Goal: Task Accomplishment & Management: Use online tool/utility

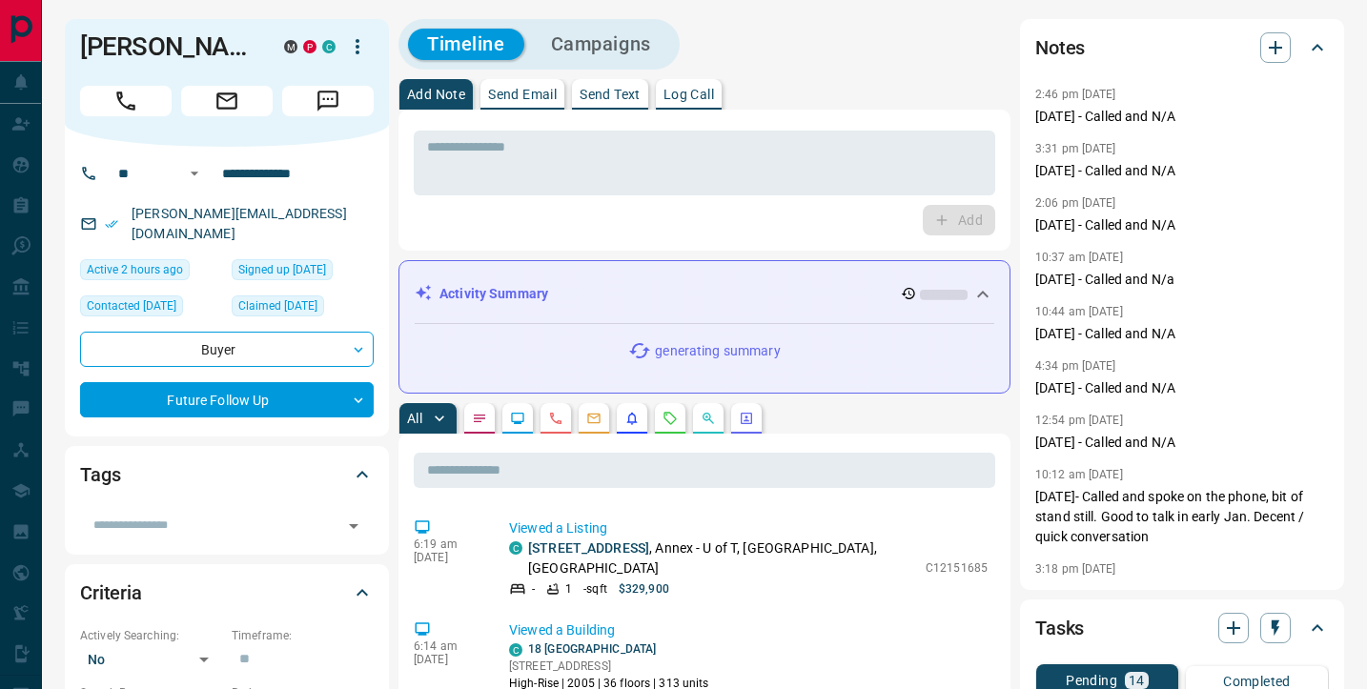
click at [521, 97] on p "Send Email" at bounding box center [522, 94] width 69 height 13
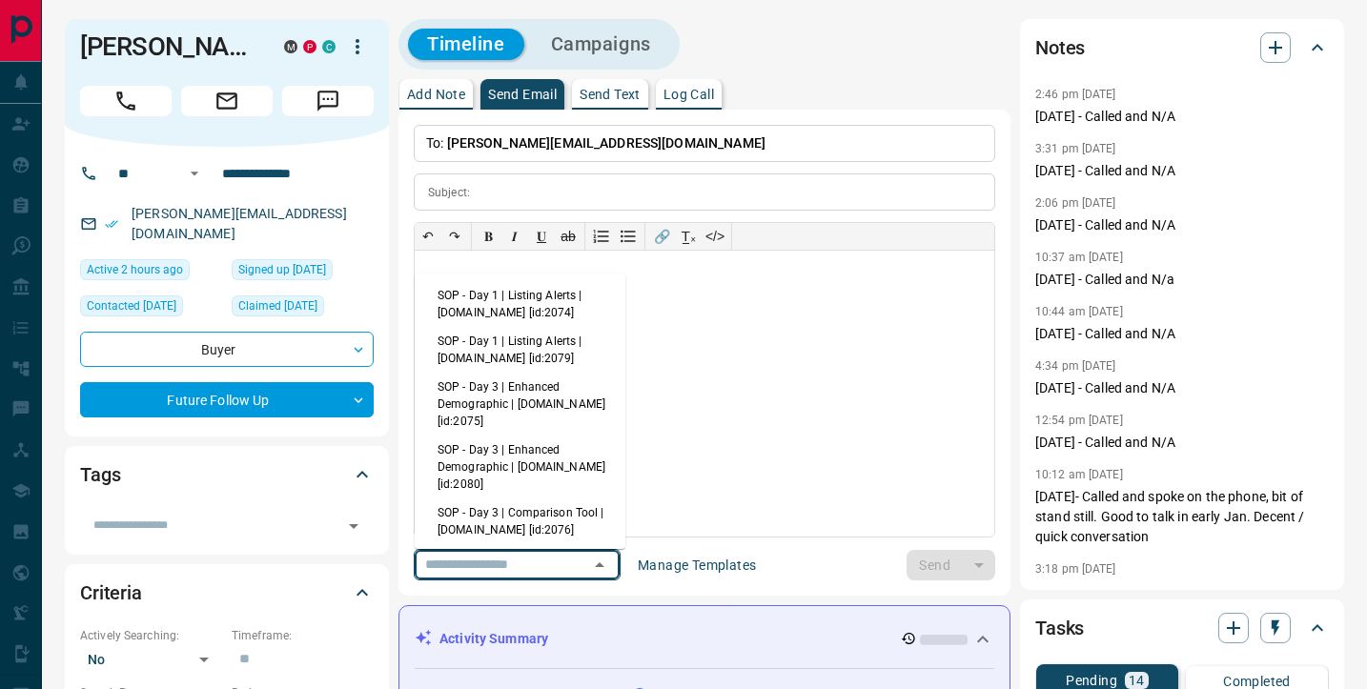
click at [461, 573] on input "text" at bounding box center [490, 565] width 145 height 24
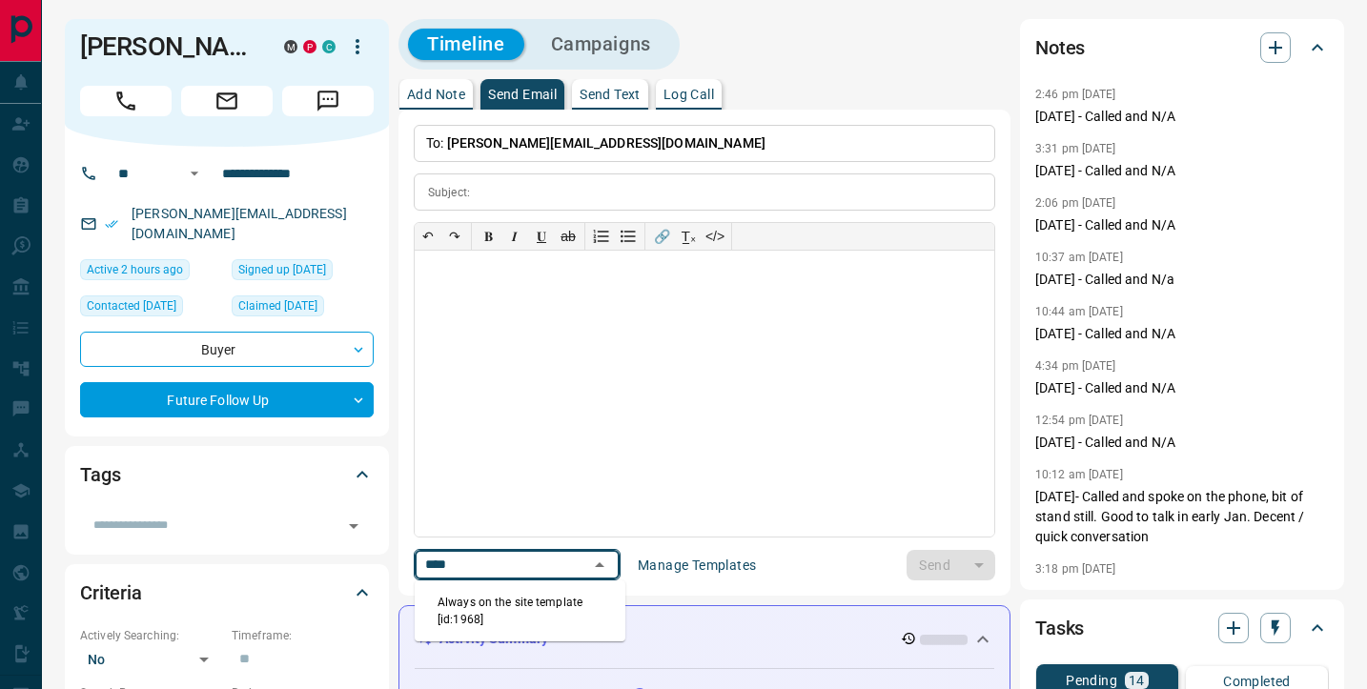
click at [530, 623] on li "Always on the site template [id:1968]" at bounding box center [520, 611] width 211 height 46
type input "****"
type input "**********"
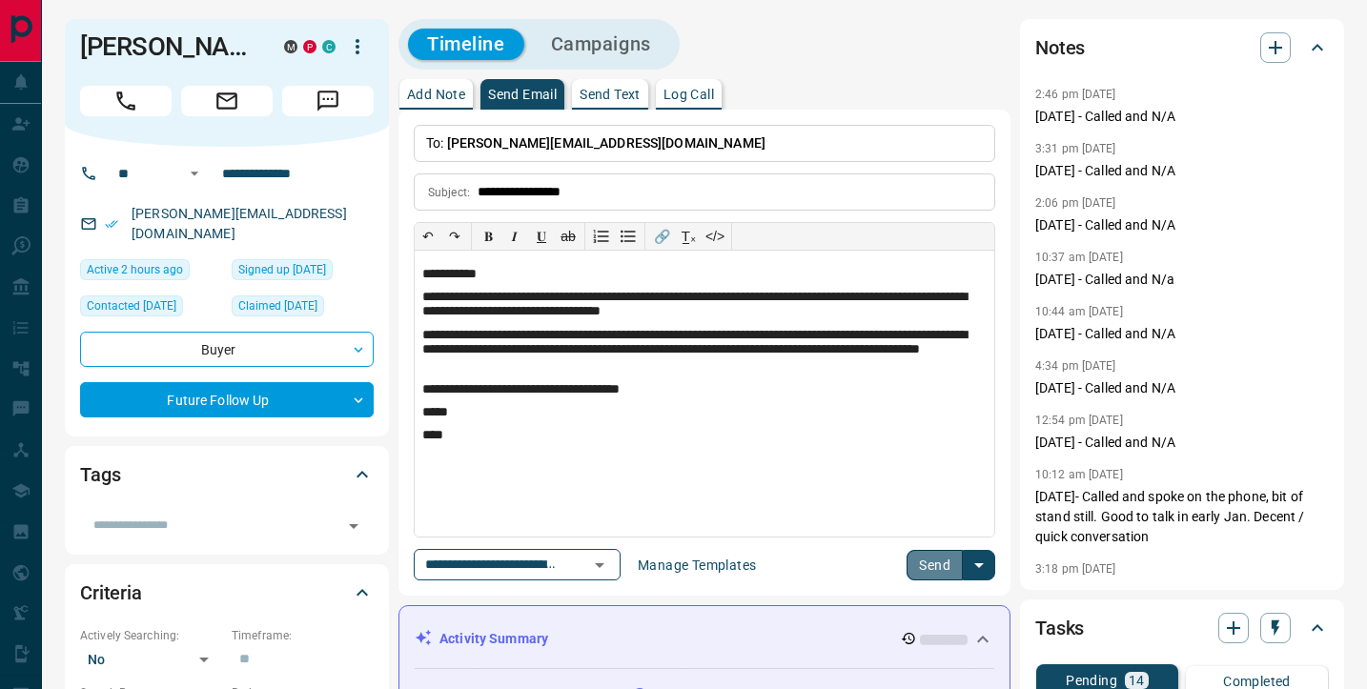
click at [926, 571] on button "Send" at bounding box center [935, 565] width 56 height 31
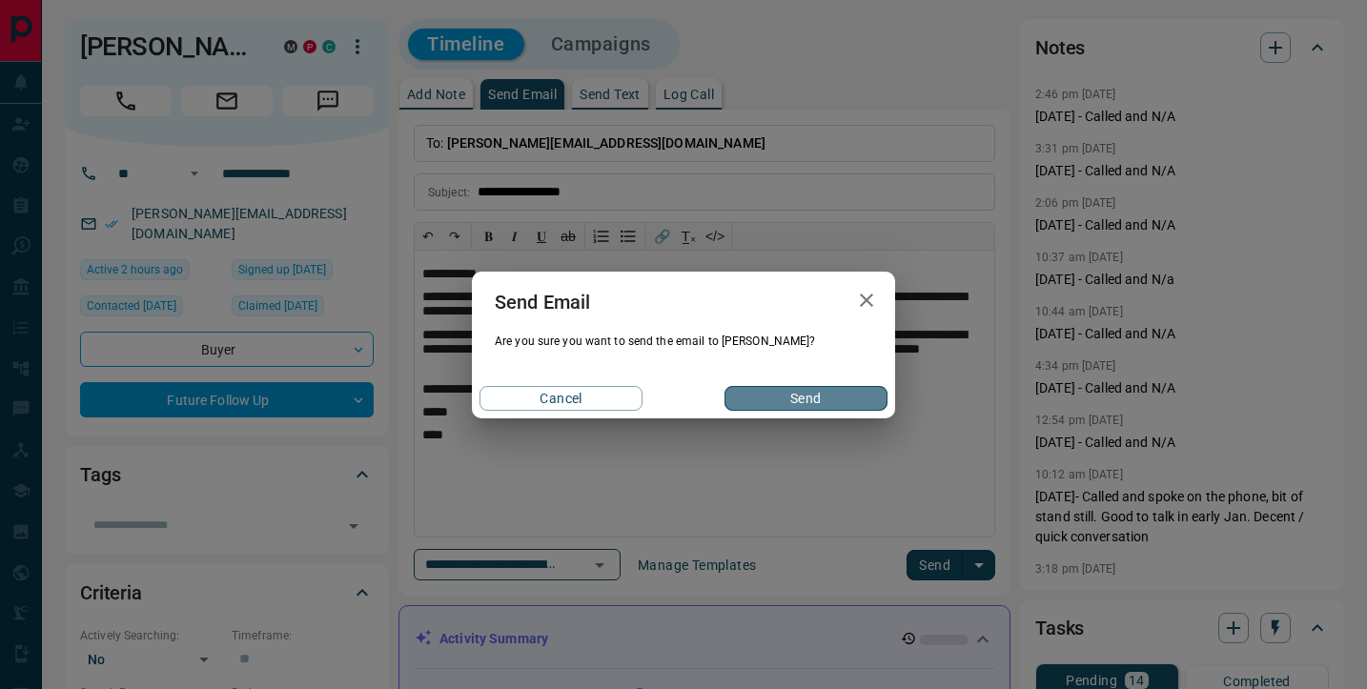
click at [785, 403] on button "Send" at bounding box center [806, 398] width 163 height 25
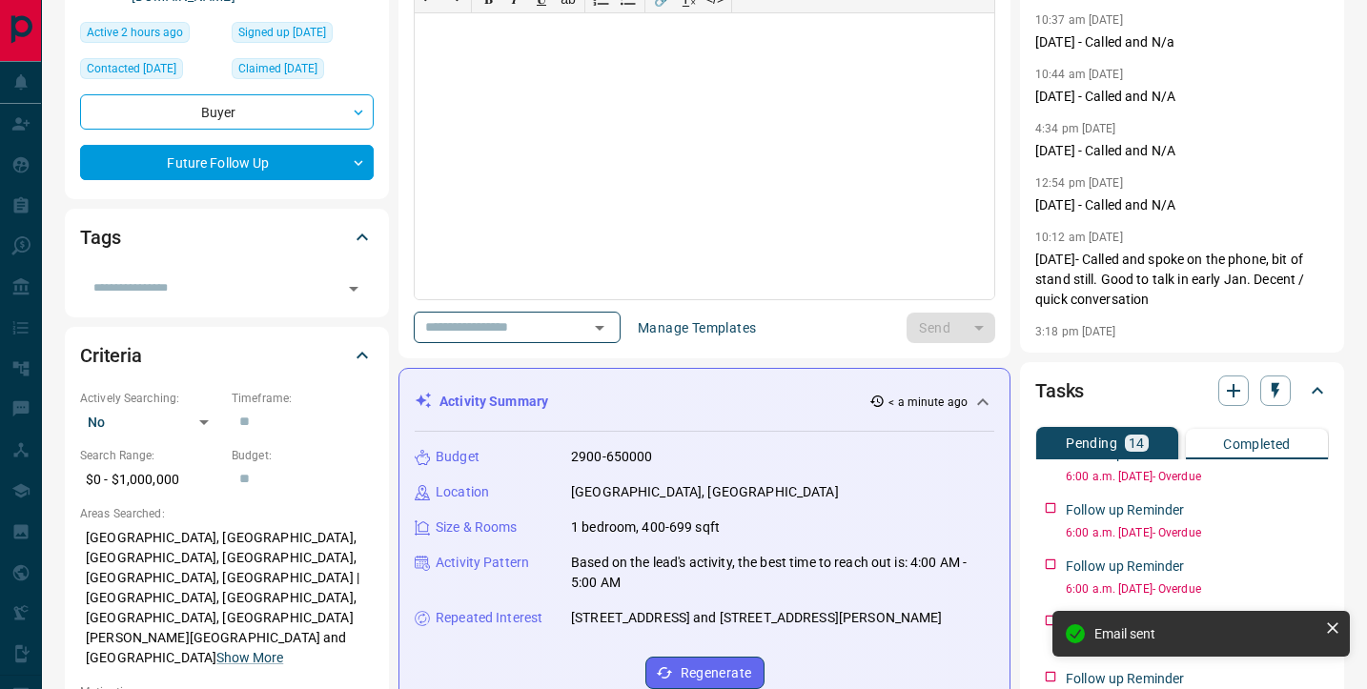
scroll to position [659, 0]
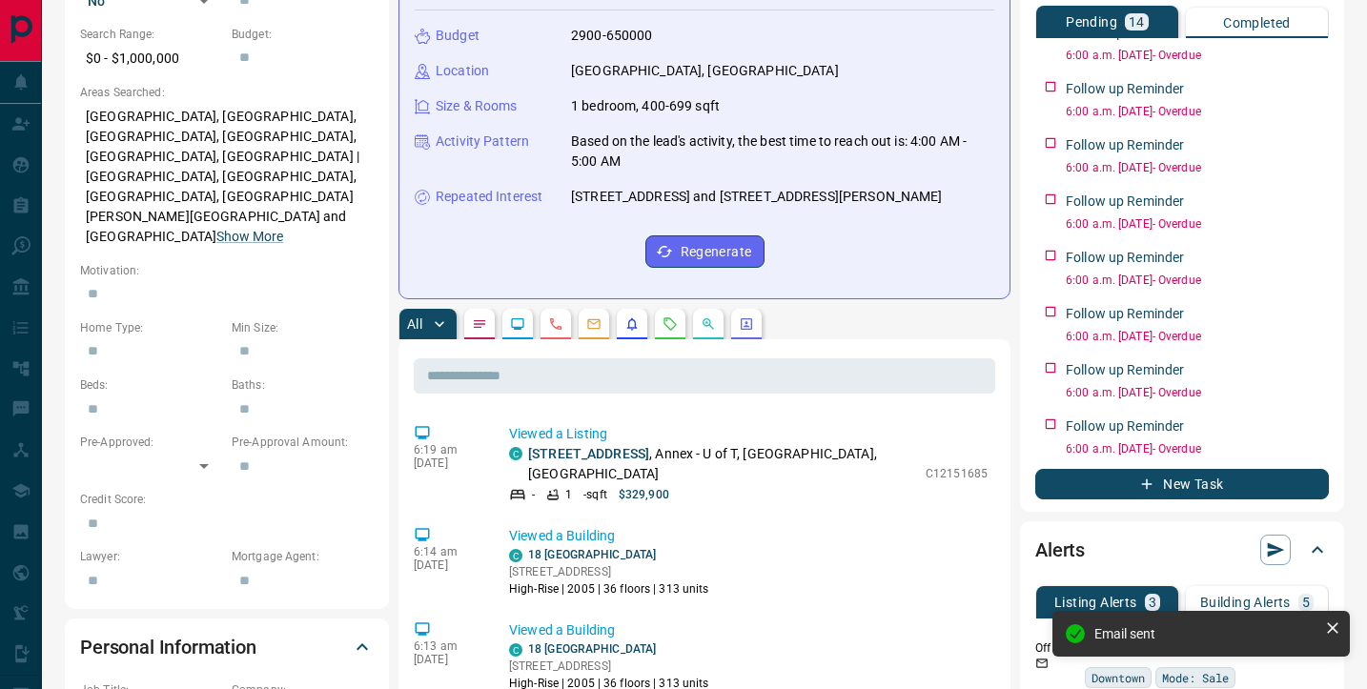
click at [1248, 485] on button "New Task" at bounding box center [1182, 484] width 294 height 31
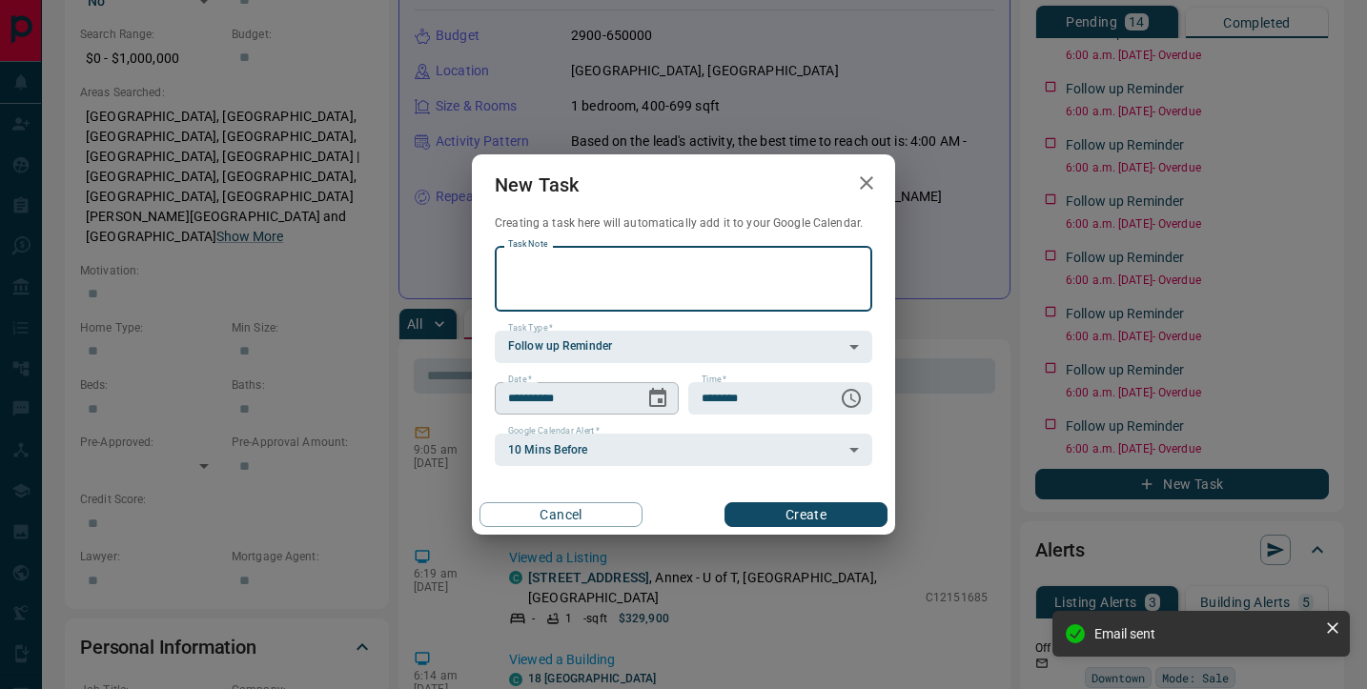
click at [655, 402] on icon "Choose date, selected date is Aug 14, 2025" at bounding box center [657, 398] width 23 height 23
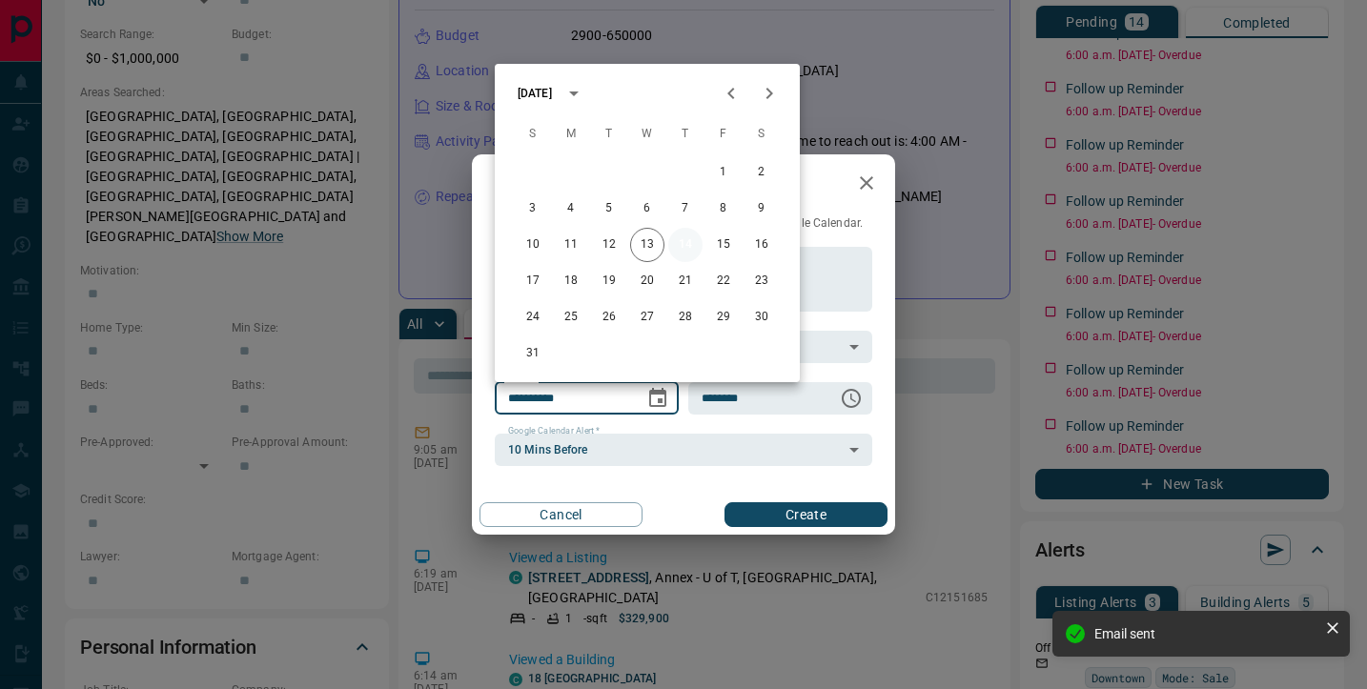
click at [684, 251] on button "14" at bounding box center [685, 245] width 34 height 34
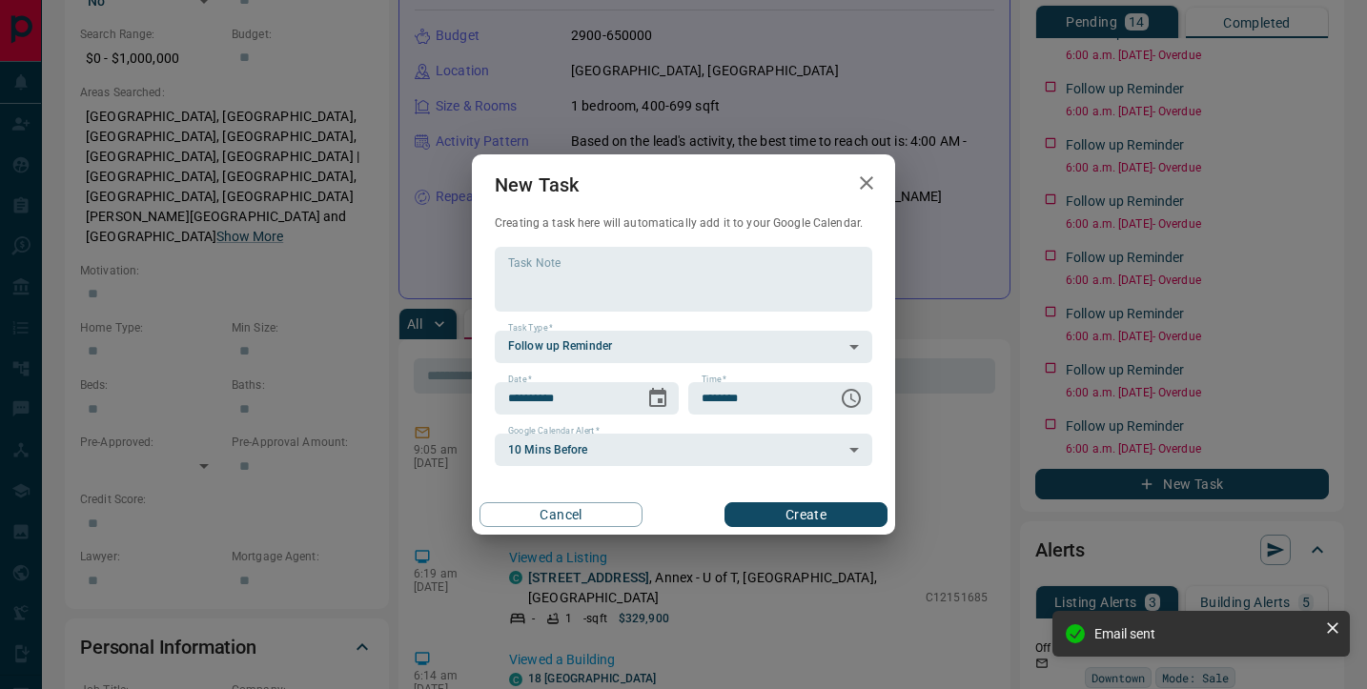
click at [780, 511] on button "Create" at bounding box center [806, 514] width 163 height 25
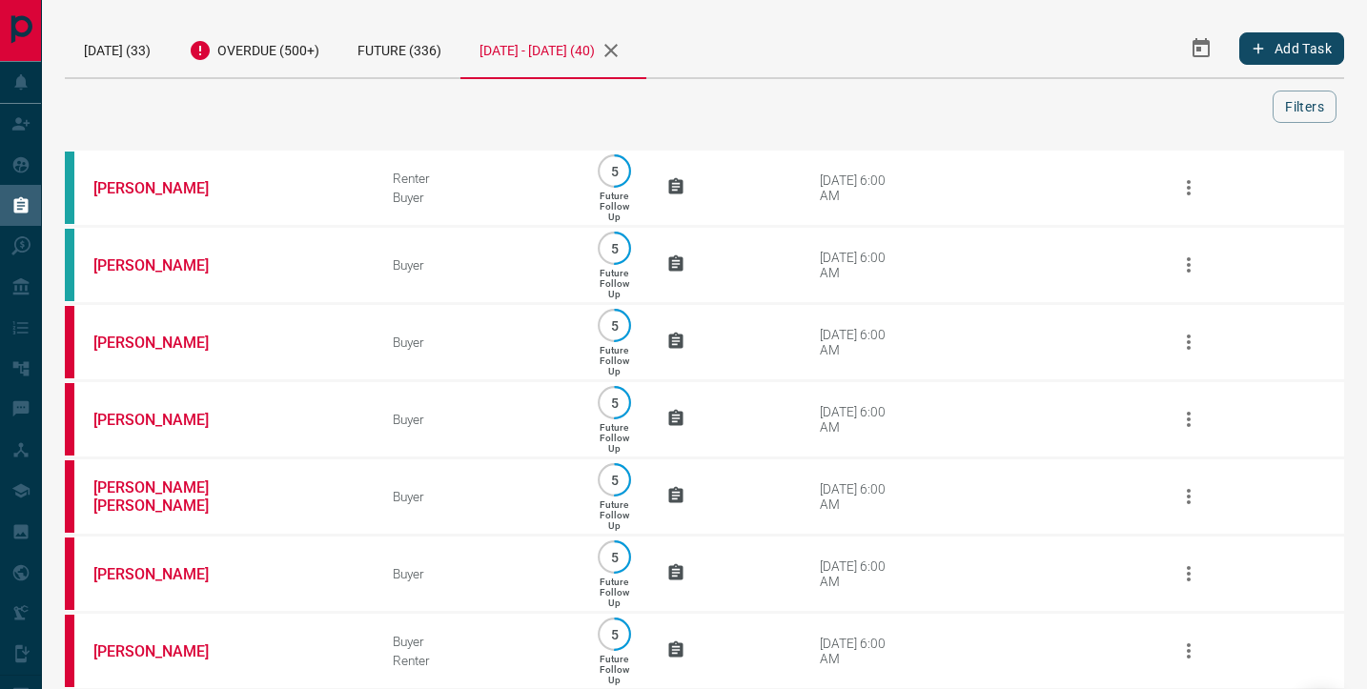
click at [1194, 52] on icon "Select Date Range" at bounding box center [1201, 48] width 23 height 23
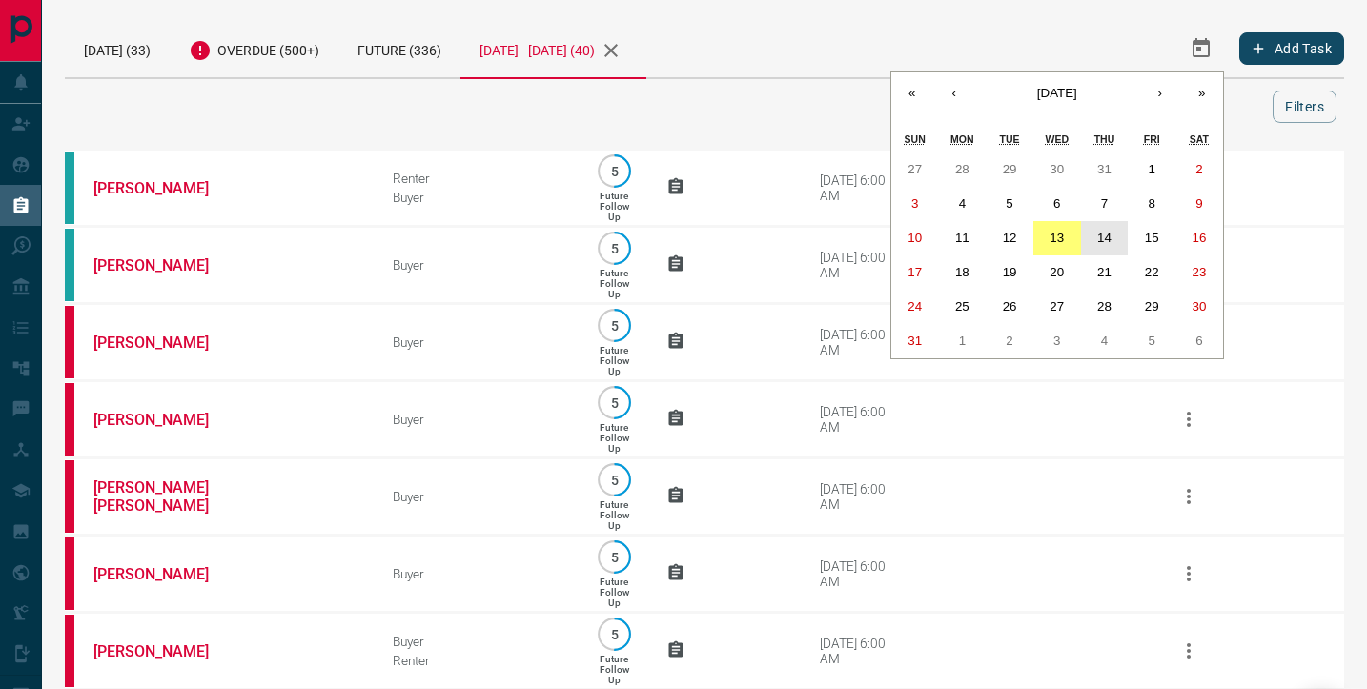
click at [1097, 235] on abbr "14" at bounding box center [1104, 238] width 14 height 14
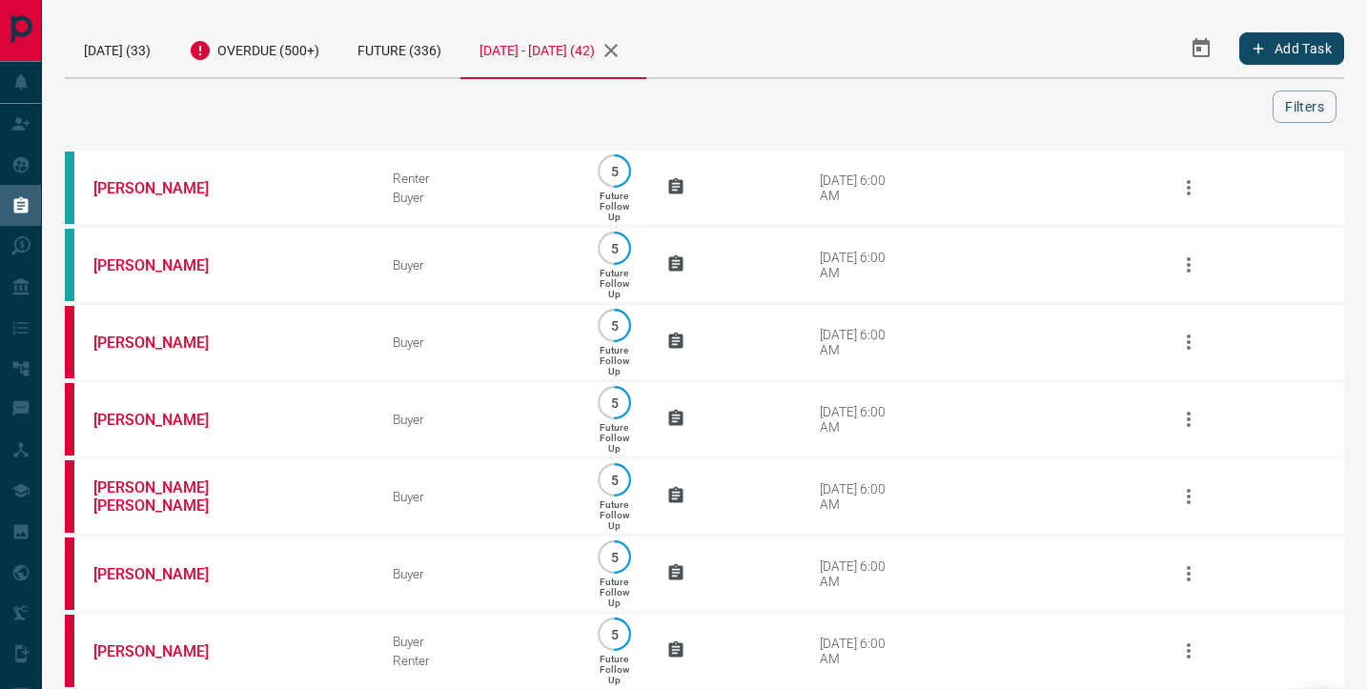
click at [1206, 35] on button "Select Date Range" at bounding box center [1201, 49] width 46 height 46
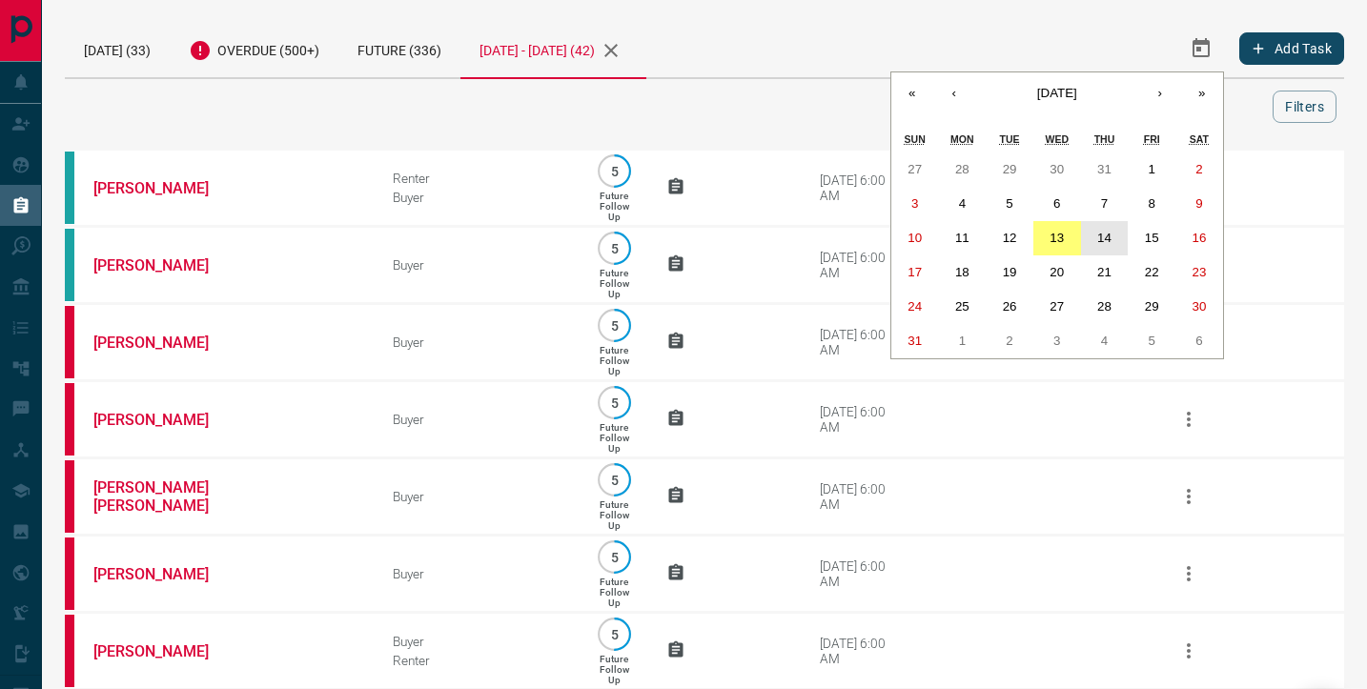
click at [1107, 244] on abbr "14" at bounding box center [1104, 238] width 14 height 14
